Goal: Navigation & Orientation: Find specific page/section

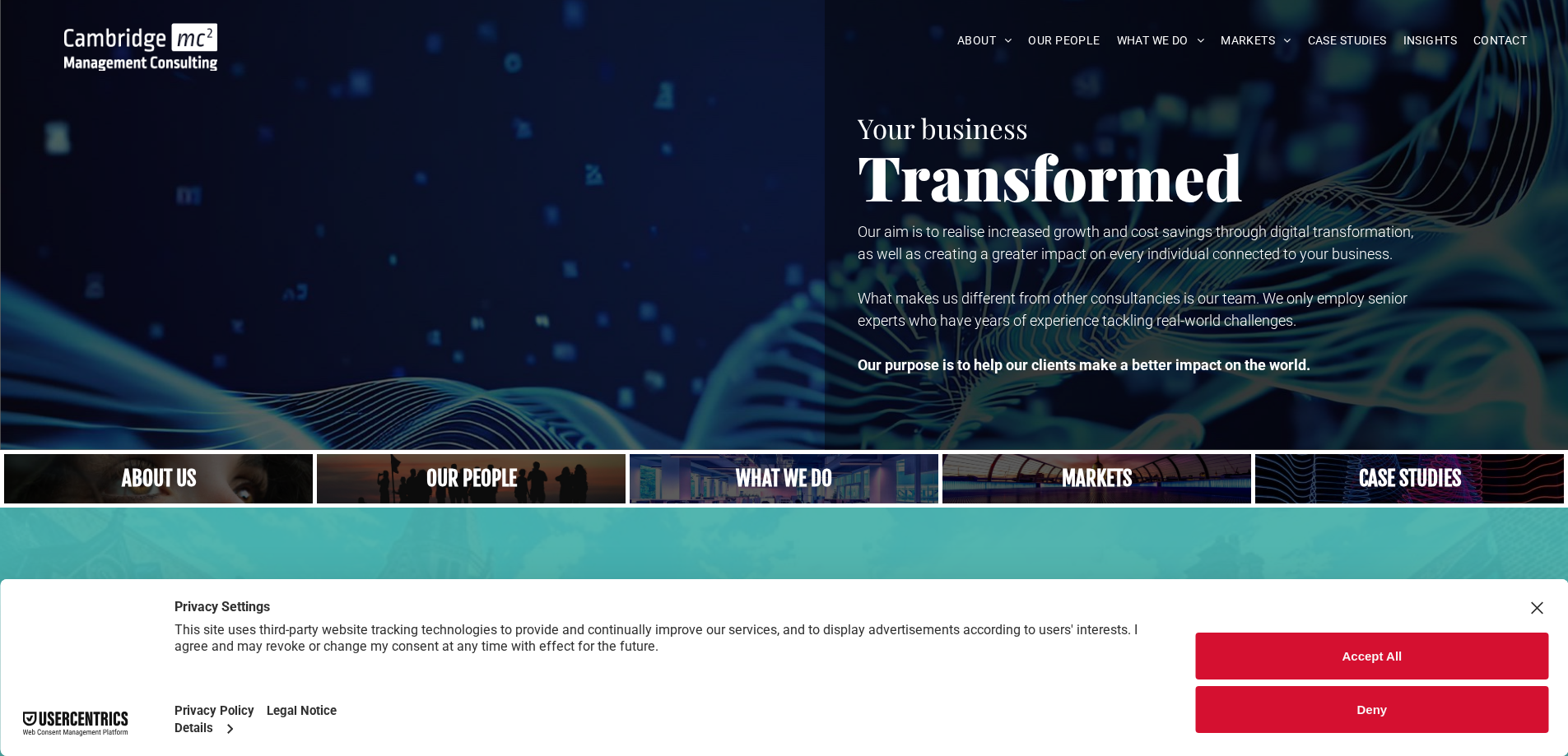
click at [1374, 660] on button "Accept All" at bounding box center [1371, 657] width 352 height 47
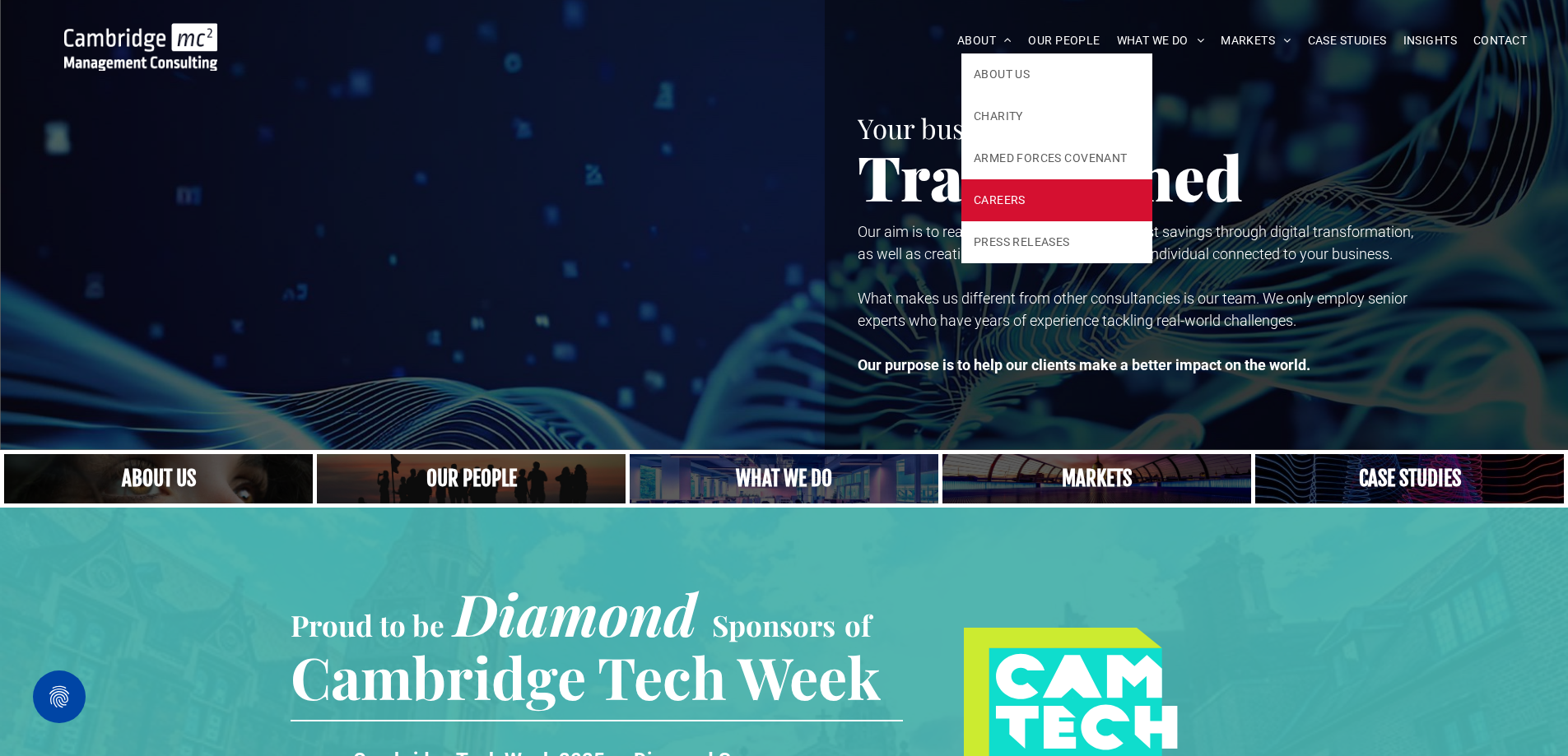
click at [1000, 203] on span "CAREERS" at bounding box center [999, 200] width 52 height 17
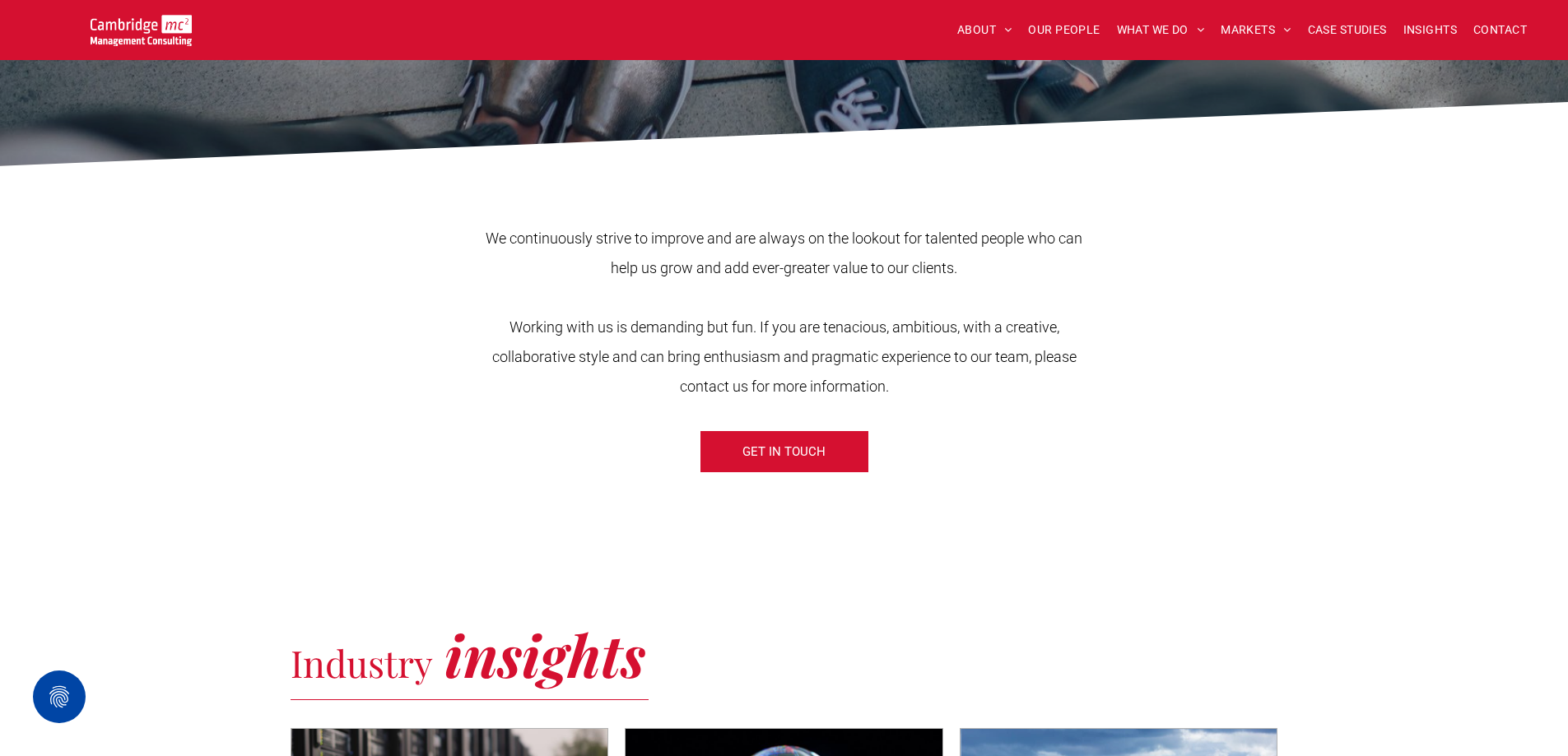
scroll to position [494, 0]
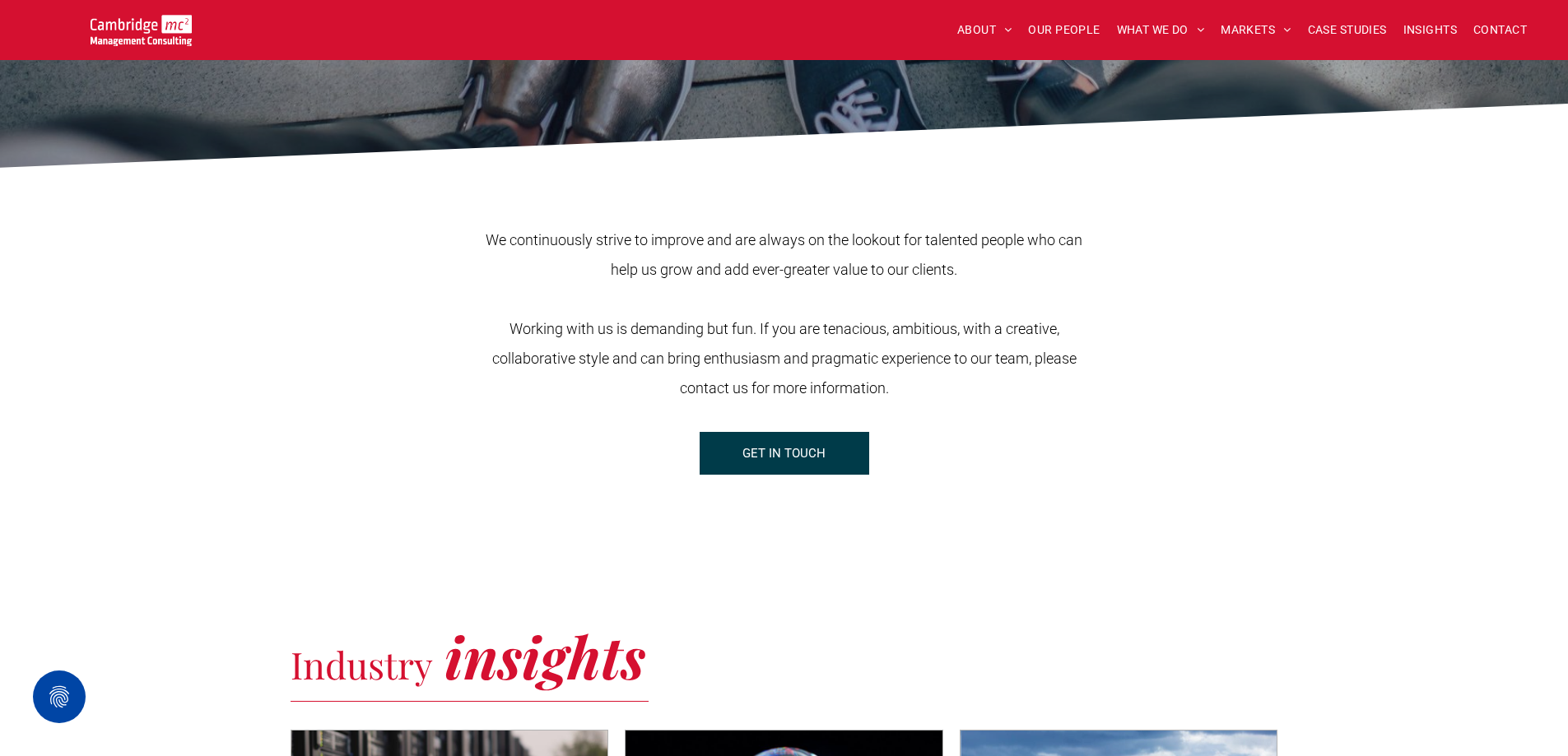
click at [762, 448] on span "GET IN TOUCH" at bounding box center [784, 453] width 83 height 41
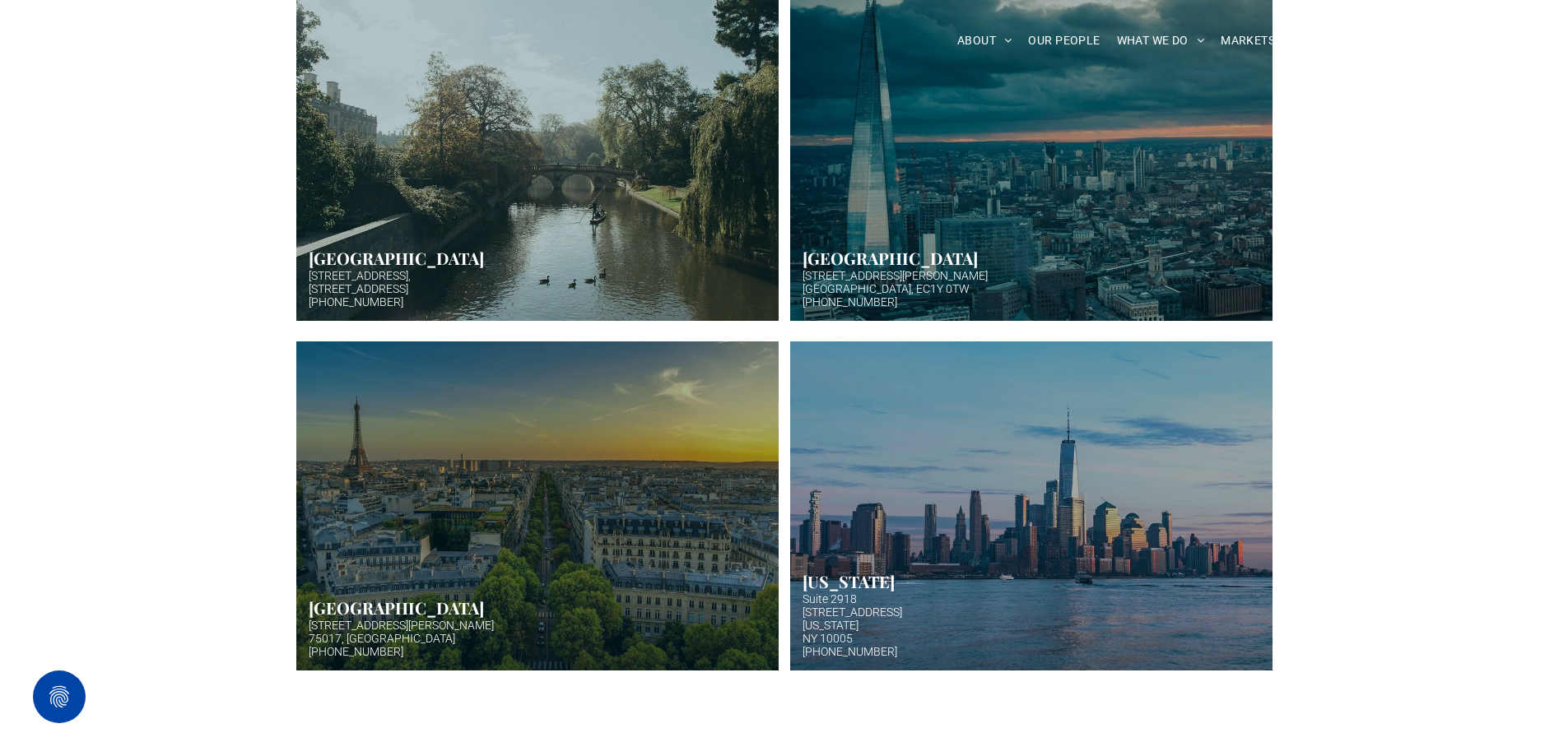
scroll to position [576, 0]
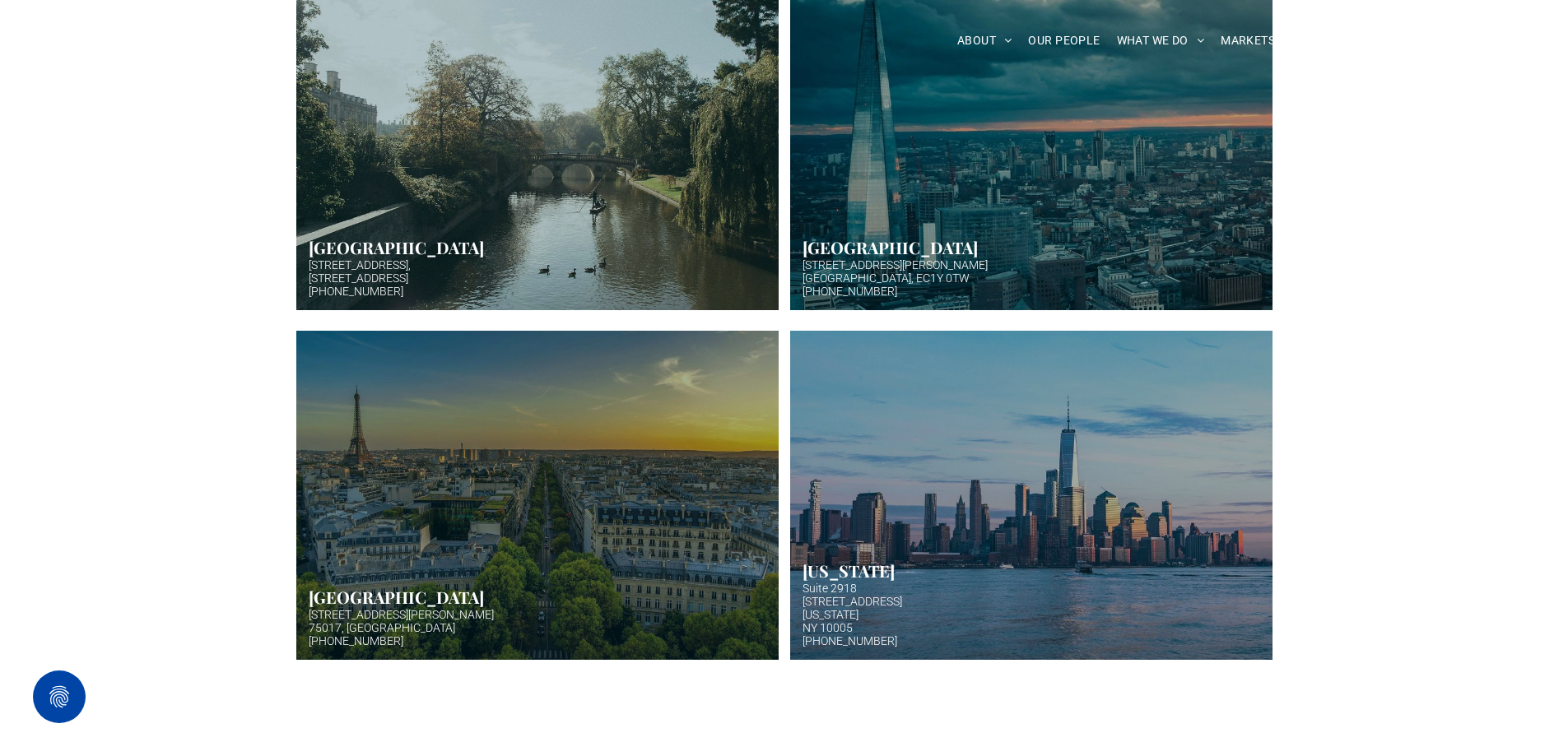
click at [493, 178] on link "Hazy afternoon photo of river and bridge in Cambridge. Punt boat in middle-dist…" at bounding box center [538, 146] width 482 height 329
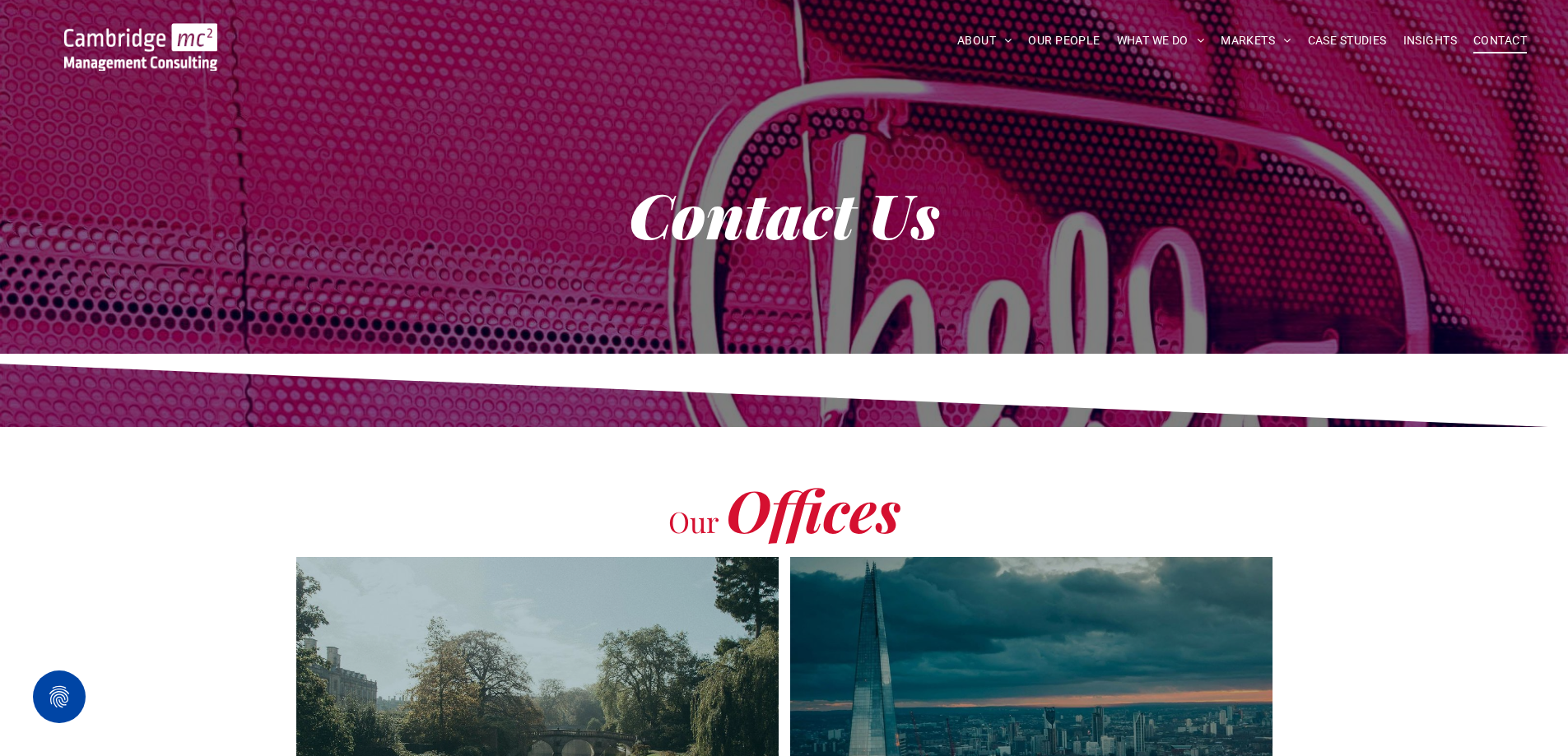
click at [1004, 201] on span "CAREERS" at bounding box center [999, 192] width 52 height 17
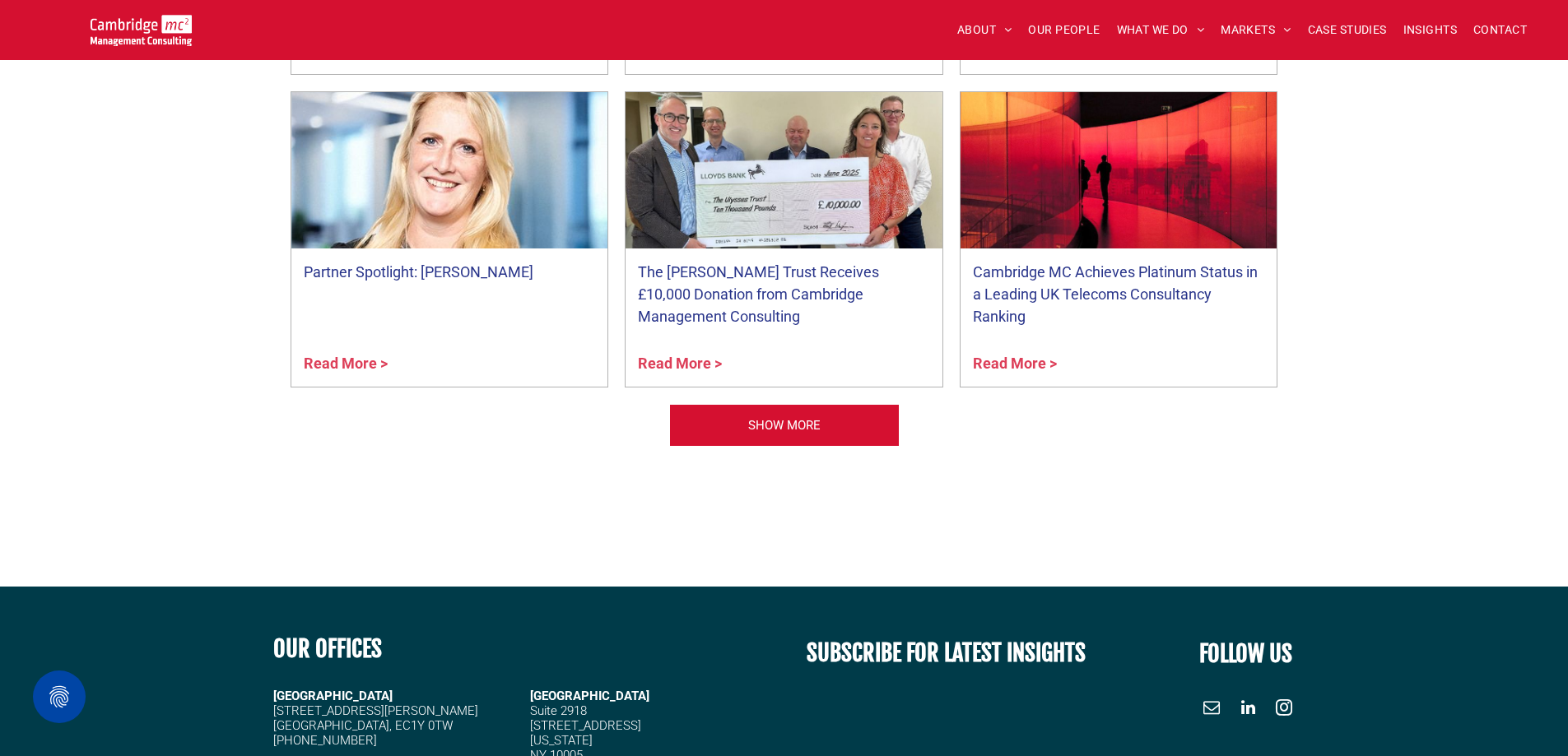
scroll to position [1729, 0]
